Goal: Find contact information: Find contact information

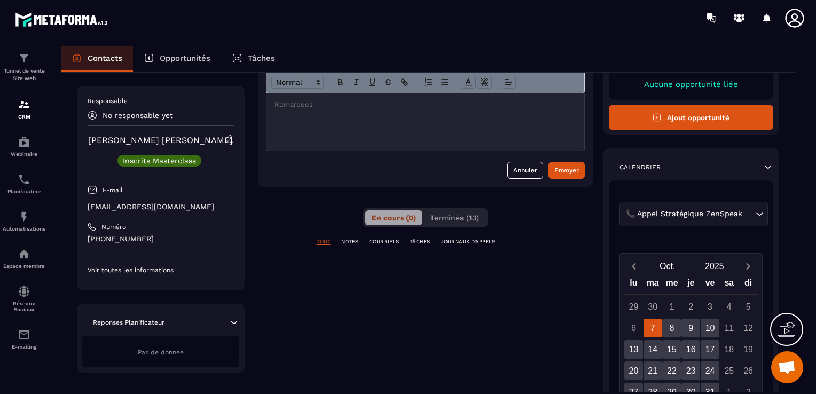
scroll to position [160, 0]
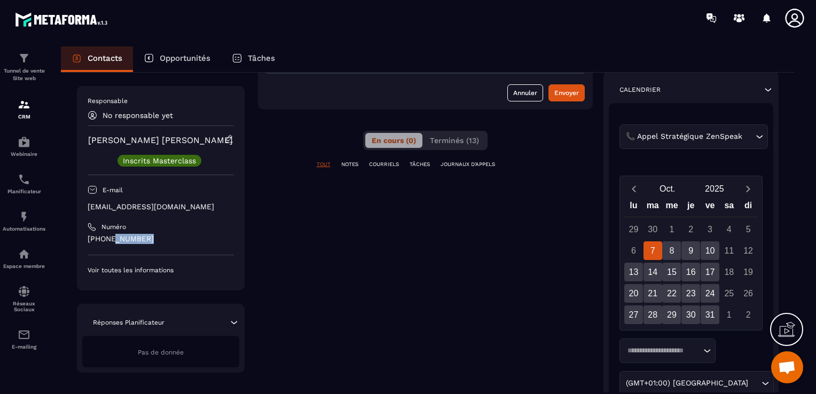
drag, startPoint x: 145, startPoint y: 240, endPoint x: 112, endPoint y: 239, distance: 33.1
click at [112, 239] on p "[PHONE_NUMBER]" at bounding box center [161, 239] width 146 height 10
drag, startPoint x: 194, startPoint y: 203, endPoint x: 88, endPoint y: 201, distance: 105.8
click at [88, 202] on p "[EMAIL_ADDRESS][DOMAIN_NAME]" at bounding box center [161, 207] width 146 height 10
copy p "[EMAIL_ADDRESS][DOMAIN_NAME]"
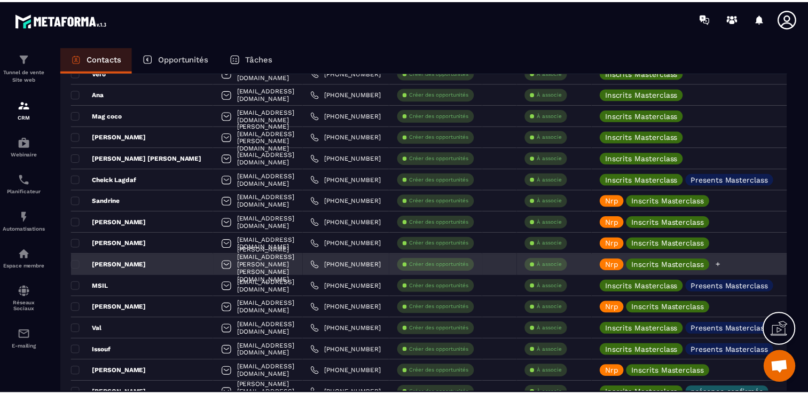
scroll to position [1603, 0]
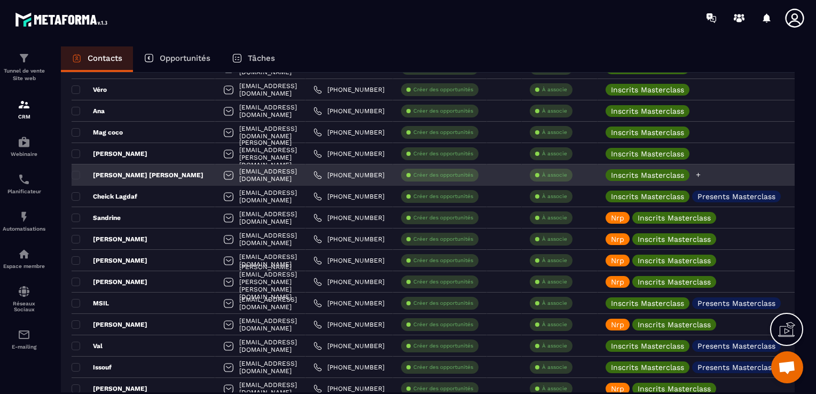
click at [702, 177] on icon at bounding box center [698, 175] width 7 height 7
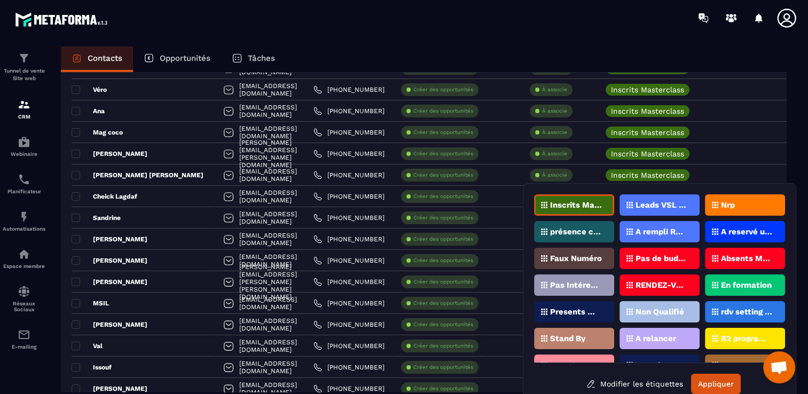
scroll to position [11, 0]
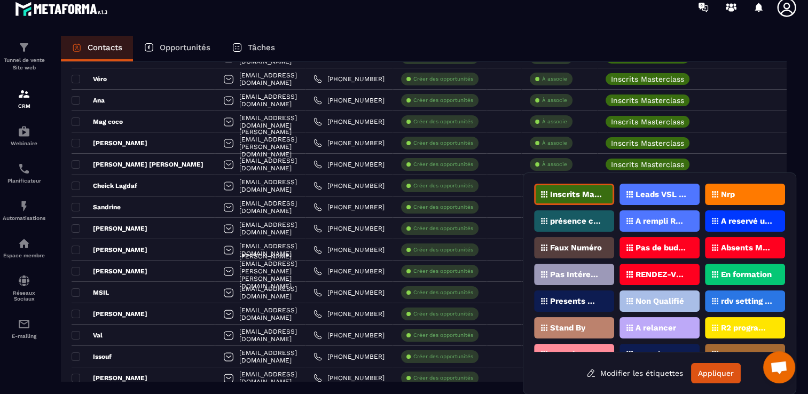
click at [712, 191] on icon at bounding box center [715, 194] width 6 height 6
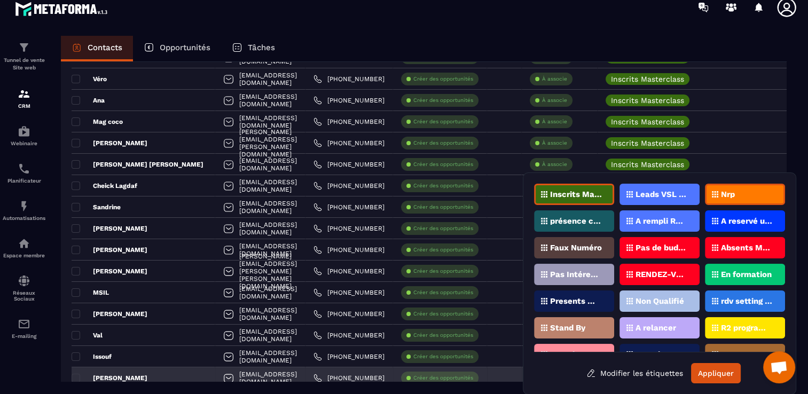
click at [716, 377] on button "Appliquer" at bounding box center [716, 373] width 50 height 20
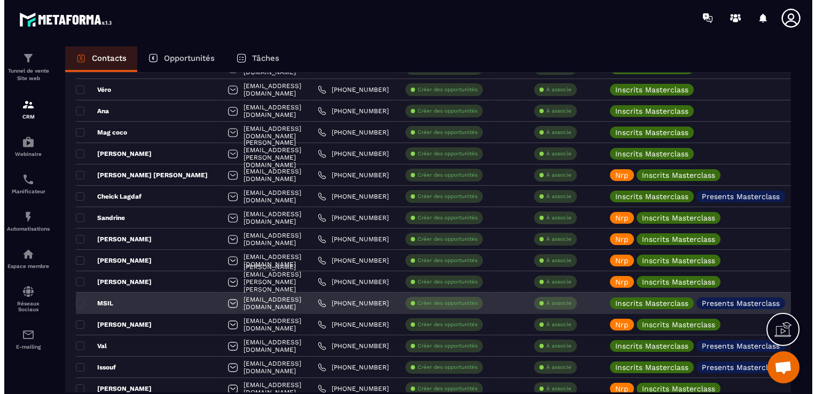
scroll to position [0, 0]
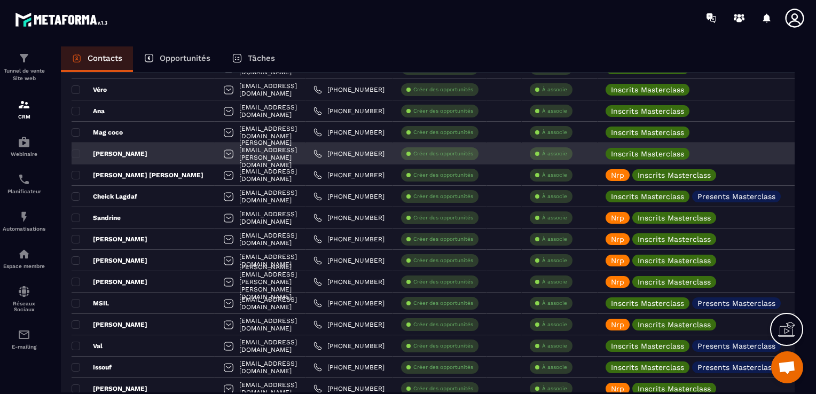
click at [160, 156] on div "[PERSON_NAME]" at bounding box center [144, 153] width 144 height 21
